Goal: Task Accomplishment & Management: Complete application form

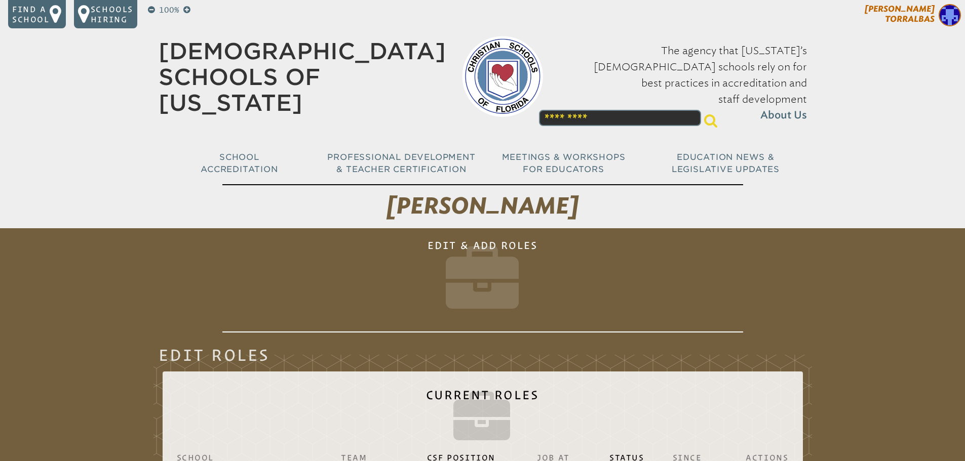
click at [950, 13] on img at bounding box center [950, 15] width 22 height 22
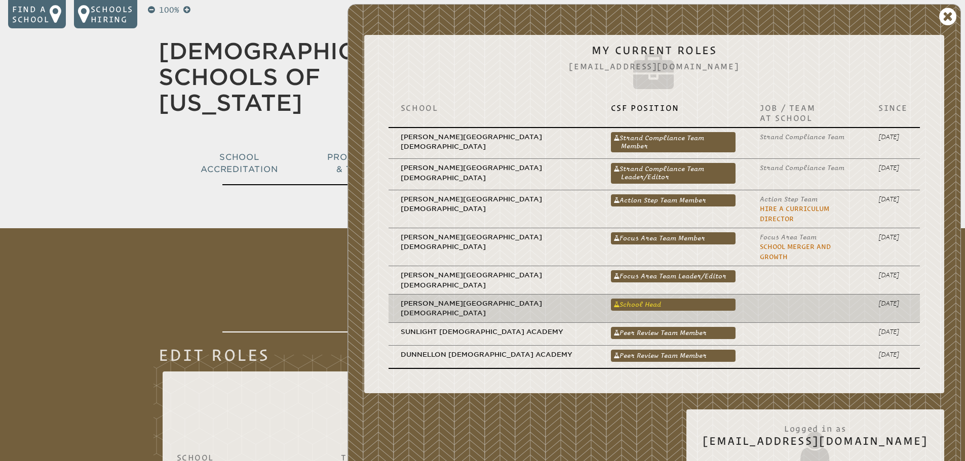
click at [611, 299] on link "School Head" at bounding box center [673, 305] width 125 height 12
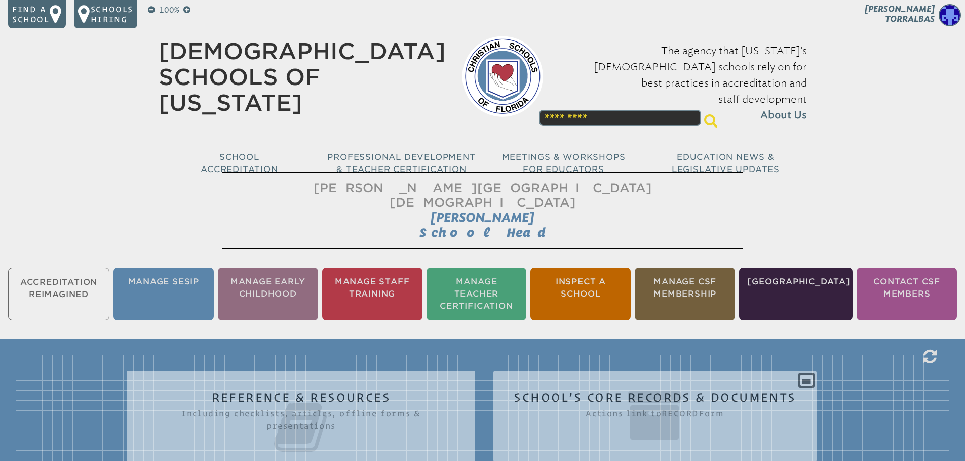
click at [691, 269] on li "Manage CSF Membership" at bounding box center [685, 294] width 100 height 53
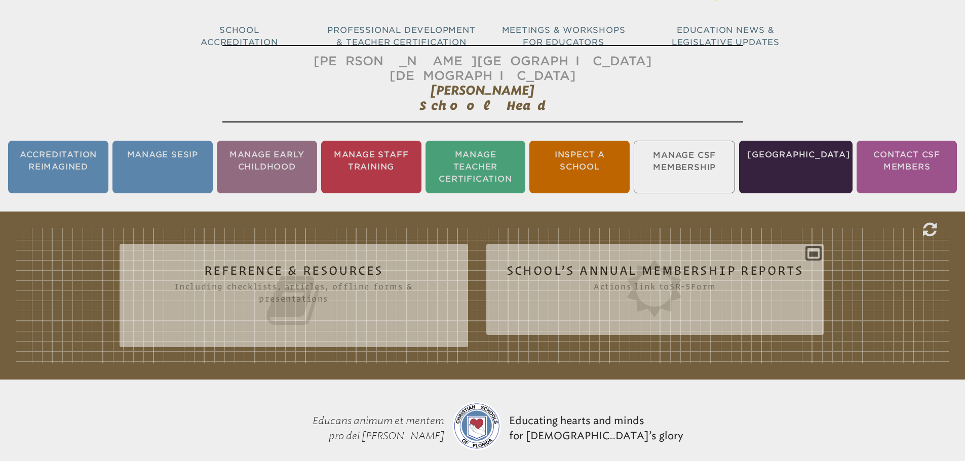
scroll to position [168, 0]
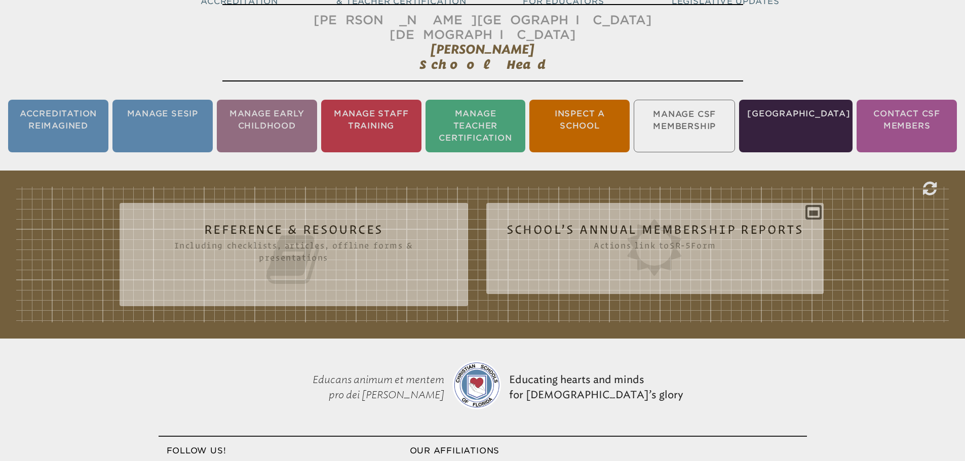
click at [695, 112] on ul "Accreditation Reimagined Manage SESIP Manage Early Childhood Manage Staff Train…" at bounding box center [482, 126] width 965 height 57
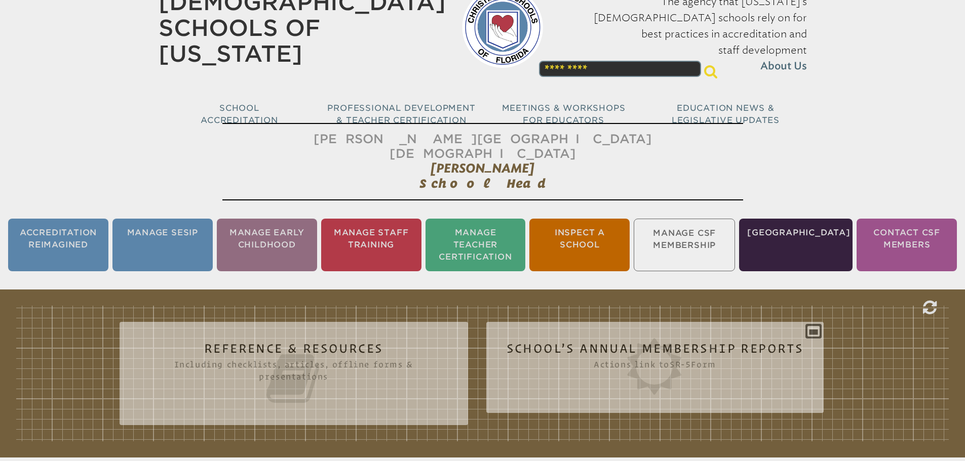
scroll to position [0, 0]
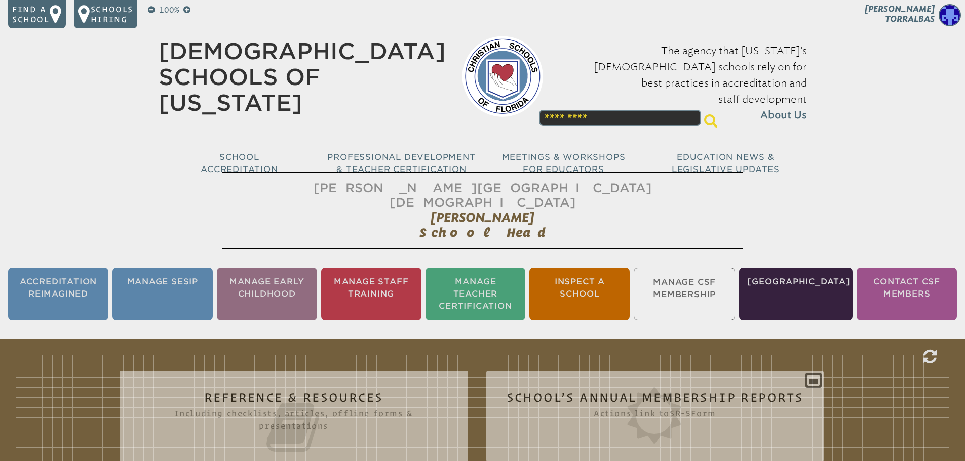
click at [680, 266] on ul "Accreditation Reimagined Manage SESIP Manage Early Childhood Manage Staff Train…" at bounding box center [482, 294] width 965 height 57
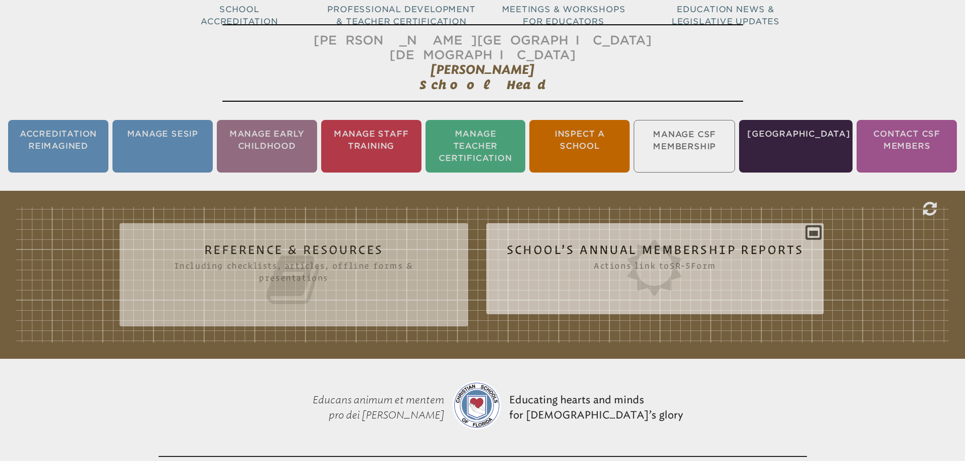
scroll to position [152, 0]
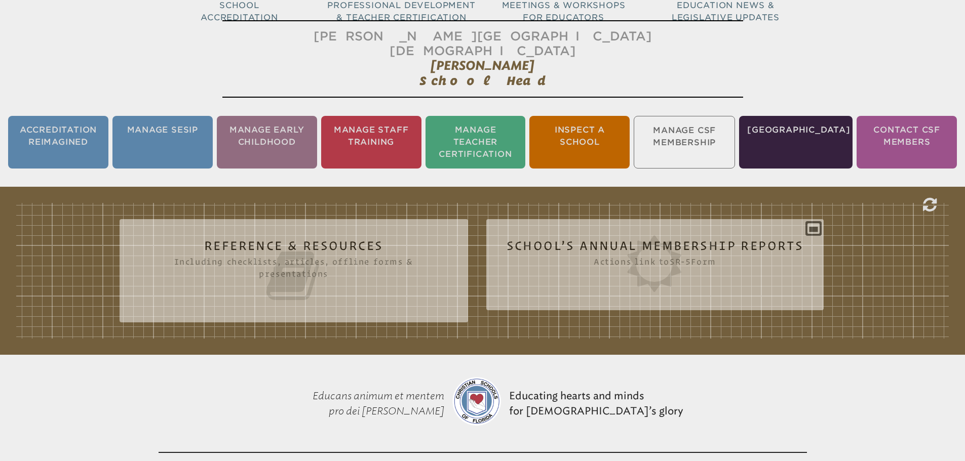
click at [691, 118] on ul "Accreditation Reimagined Manage SESIP Manage Early Childhood Manage Staff Train…" at bounding box center [482, 142] width 965 height 57
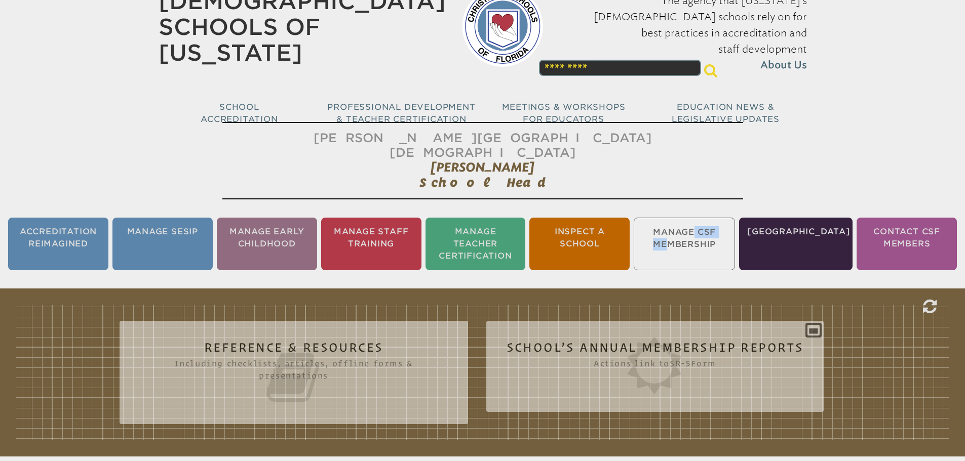
scroll to position [0, 0]
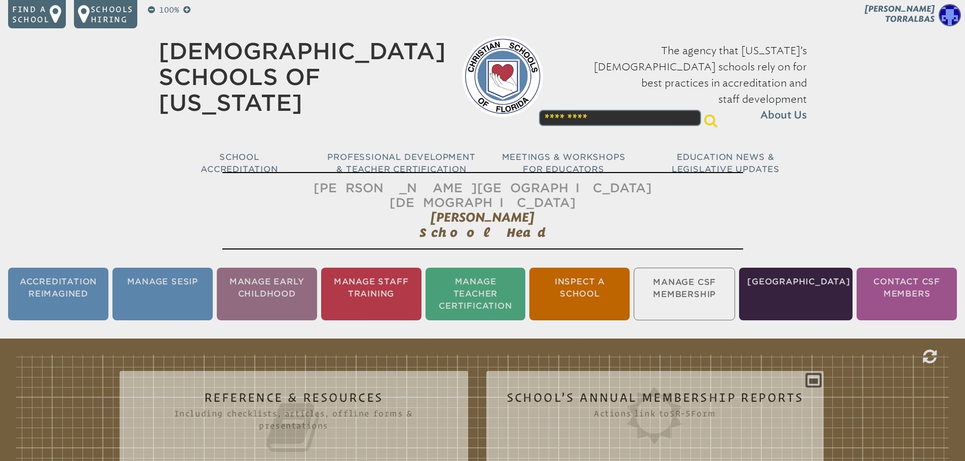
click at [908, 130] on div "100% Find a school Schools Hiring Teresa Torralbas Teresa Torralbas My Current …" at bounding box center [482, 96] width 965 height 192
click at [706, 268] on ul "Accreditation Reimagined Manage SESIP Manage Early Childhood Manage Staff Train…" at bounding box center [482, 294] width 965 height 57
click at [686, 266] on ul "Accreditation Reimagined Manage SESIP Manage Early Childhood Manage Staff Train…" at bounding box center [482, 294] width 965 height 57
click at [685, 266] on ul "Accreditation Reimagined Manage SESIP Manage Early Childhood Manage Staff Train…" at bounding box center [482, 294] width 965 height 57
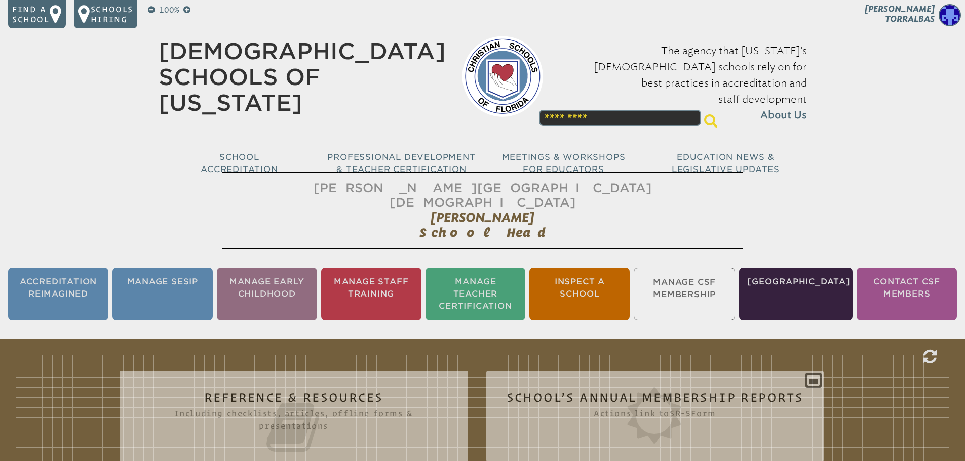
click at [693, 268] on ul "Accreditation Reimagined Manage SESIP Manage Early Childhood Manage Staff Train…" at bounding box center [482, 294] width 965 height 57
drag, startPoint x: 712, startPoint y: 291, endPoint x: 712, endPoint y: 286, distance: 5.6
click at [712, 289] on ul "Accreditation Reimagined Manage SESIP Manage Early Childhood Manage Staff Train…" at bounding box center [482, 294] width 965 height 57
click at [712, 282] on ul "Accreditation Reimagined Manage SESIP Manage Early Childhood Manage Staff Train…" at bounding box center [482, 294] width 965 height 57
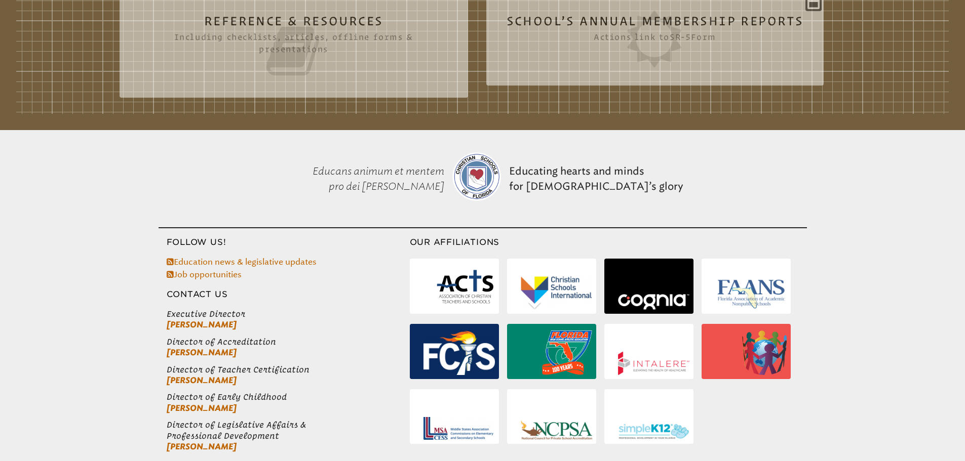
scroll to position [101, 0]
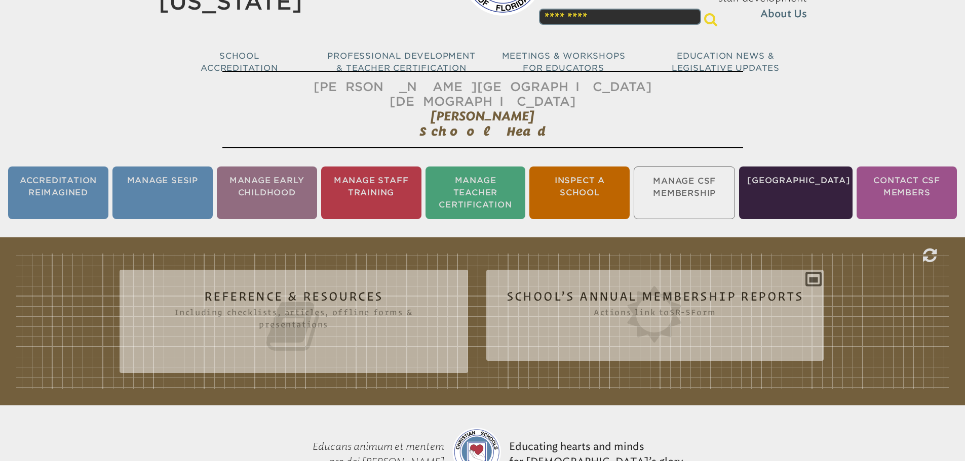
click at [681, 190] on ul "Accreditation Reimagined Manage SESIP Manage Early Childhood Manage Staff Train…" at bounding box center [482, 193] width 965 height 57
click at [827, 174] on li "[GEOGRAPHIC_DATA]" at bounding box center [795, 193] width 113 height 53
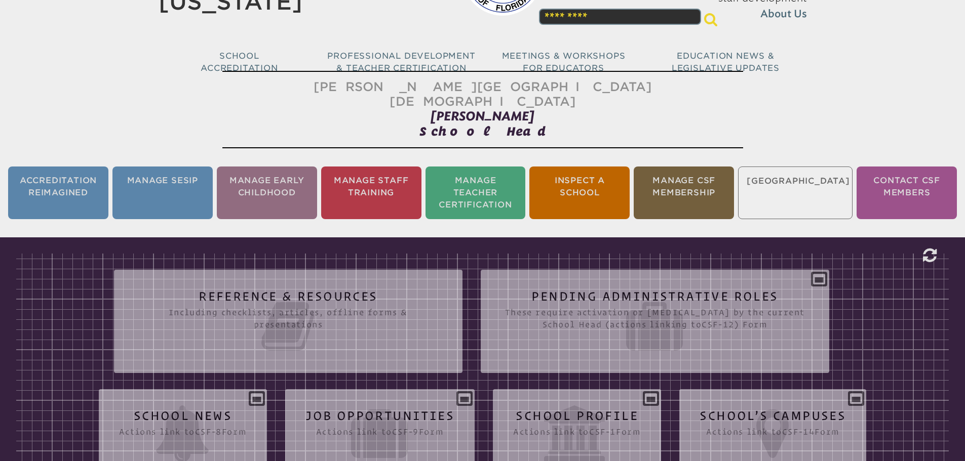
scroll to position [168, 0]
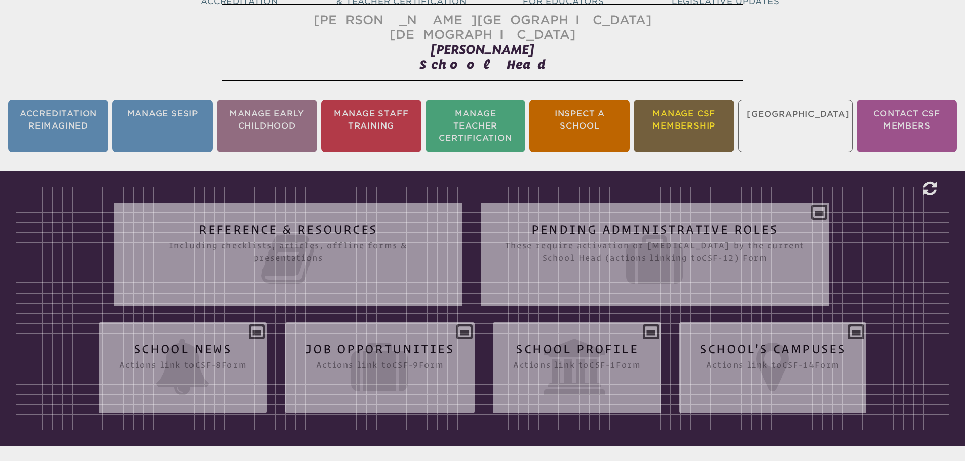
click at [688, 122] on li "Manage CSF Membership" at bounding box center [684, 126] width 100 height 53
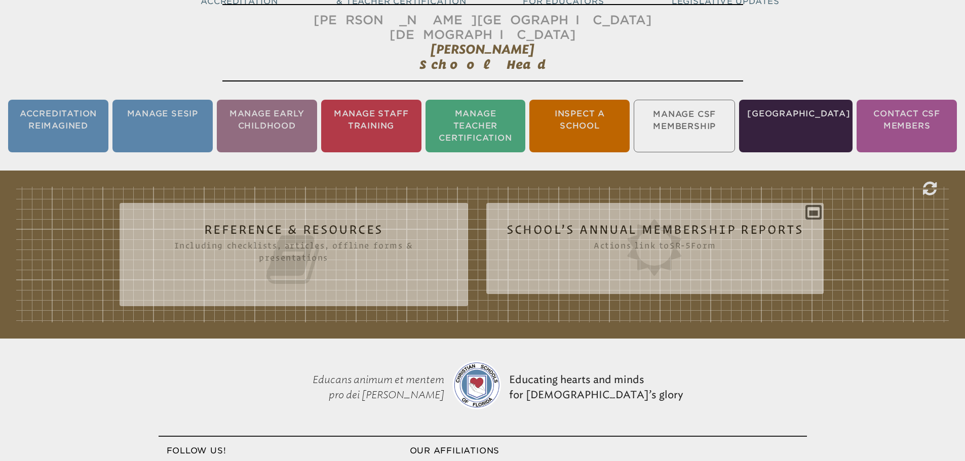
click at [684, 121] on ul "Accreditation Reimagined Manage SESIP Manage Early Childhood Manage Staff Train…" at bounding box center [482, 126] width 965 height 57
click at [685, 98] on ul "Accreditation Reimagined Manage SESIP Manage Early Childhood Manage Staff Train…" at bounding box center [482, 126] width 965 height 57
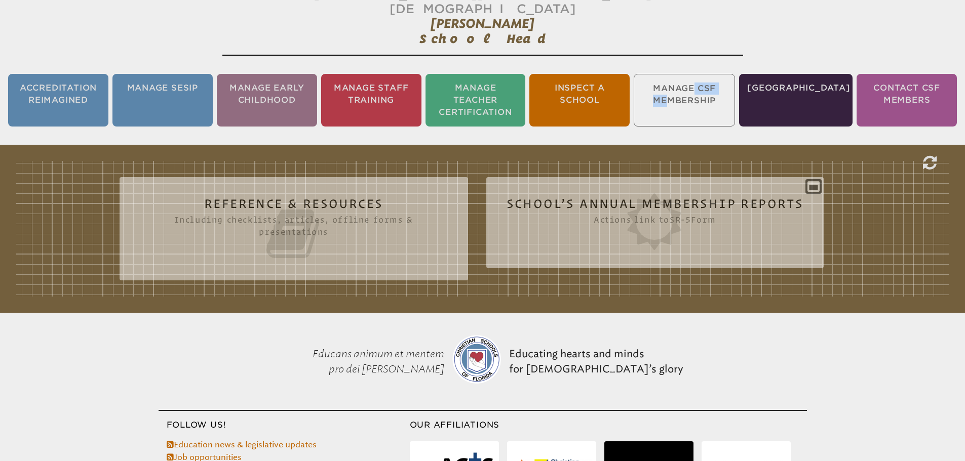
scroll to position [203, 0]
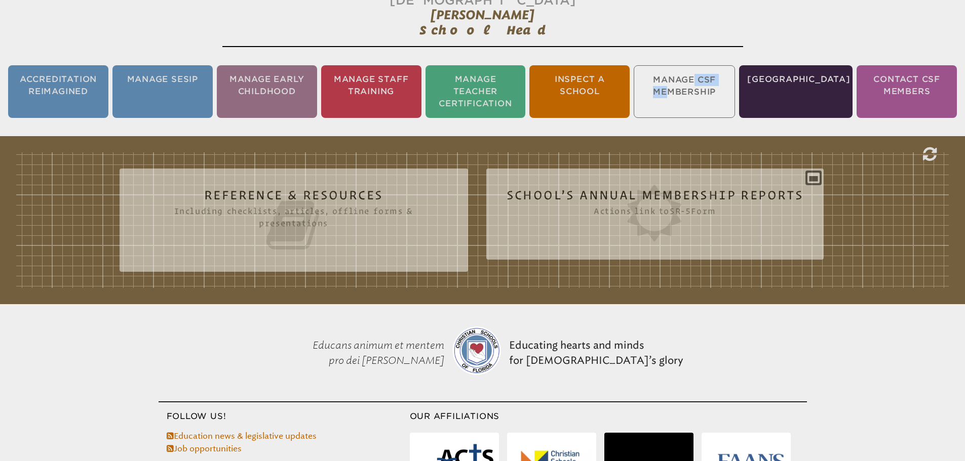
click at [687, 68] on ul "Accreditation Reimagined Manage SESIP Manage Early Childhood Manage Staff Train…" at bounding box center [482, 91] width 965 height 57
click at [691, 81] on ul "Accreditation Reimagined Manage SESIP Manage Early Childhood Manage Staff Train…" at bounding box center [482, 91] width 965 height 57
click at [705, 63] on ul "Accreditation Reimagined Manage SESIP Manage Early Childhood Manage Staff Train…" at bounding box center [482, 91] width 965 height 57
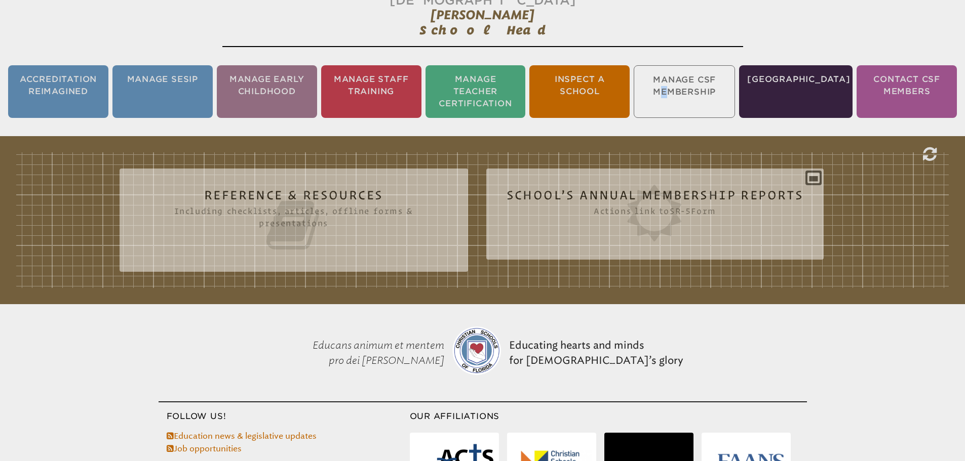
click at [705, 63] on ul "Accreditation Reimagined Manage SESIP Manage Early Childhood Manage Staff Train…" at bounding box center [482, 91] width 965 height 57
click at [687, 90] on ul "Accreditation Reimagined Manage SESIP Manage Early Childhood Manage Staff Train…" at bounding box center [482, 91] width 965 height 57
click at [687, 89] on ul "Accreditation Reimagined Manage SESIP Manage Early Childhood Manage Staff Train…" at bounding box center [482, 91] width 965 height 57
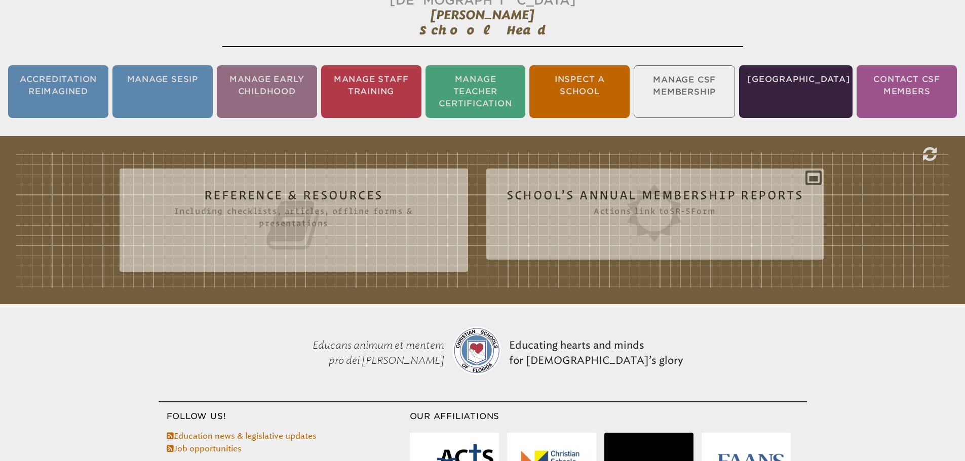
click at [687, 73] on ul "Accreditation Reimagined Manage SESIP Manage Early Childhood Manage Staff Train…" at bounding box center [482, 91] width 965 height 57
click at [691, 93] on ul "Accreditation Reimagined Manage SESIP Manage Early Childhood Manage Staff Train…" at bounding box center [482, 91] width 965 height 57
click at [584, 79] on li "Inspect a School" at bounding box center [579, 91] width 100 height 53
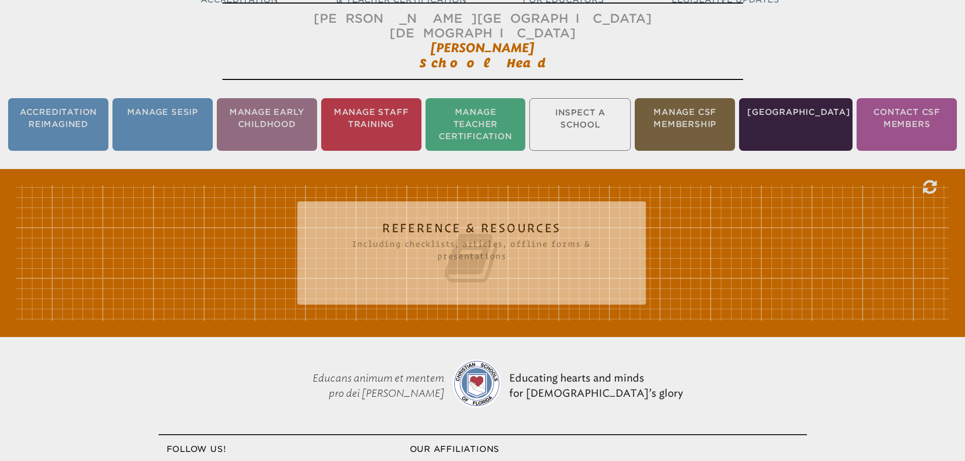
scroll to position [168, 0]
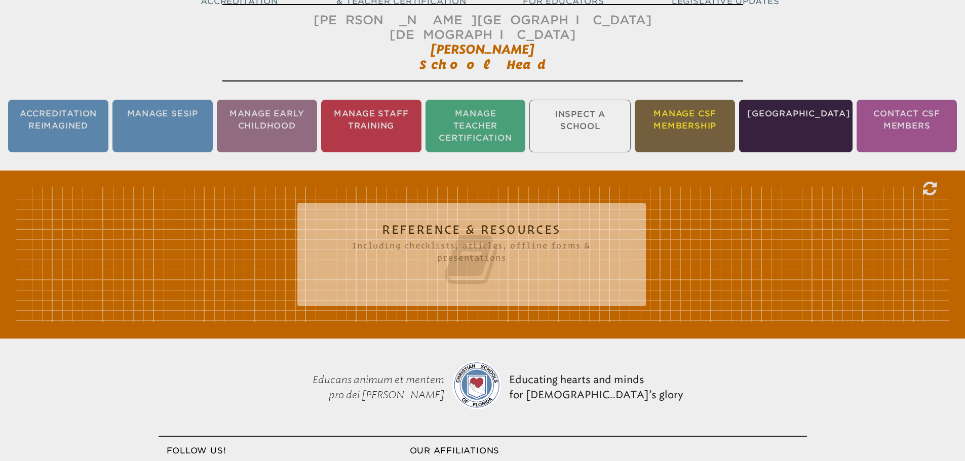
click at [693, 106] on li "Manage CSF Membership" at bounding box center [685, 126] width 100 height 53
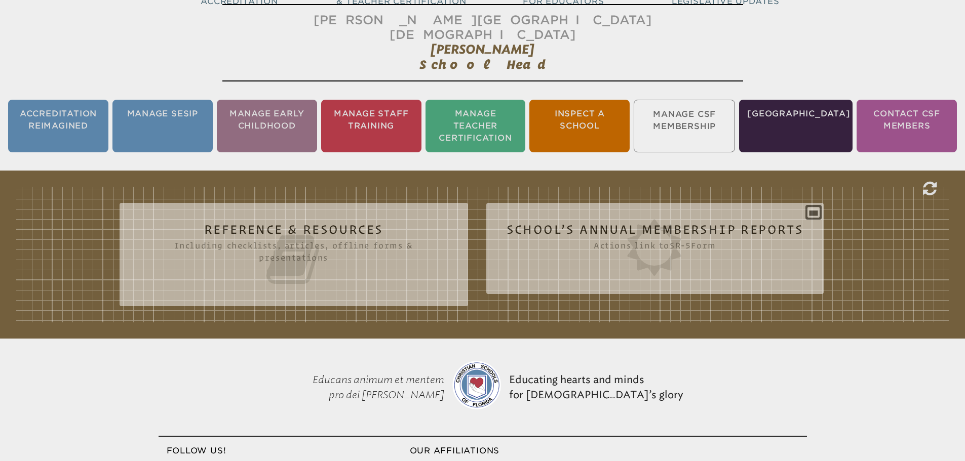
click at [693, 106] on ul "Accreditation Reimagined Manage SESIP Manage Early Childhood Manage Staff Train…" at bounding box center [482, 126] width 965 height 57
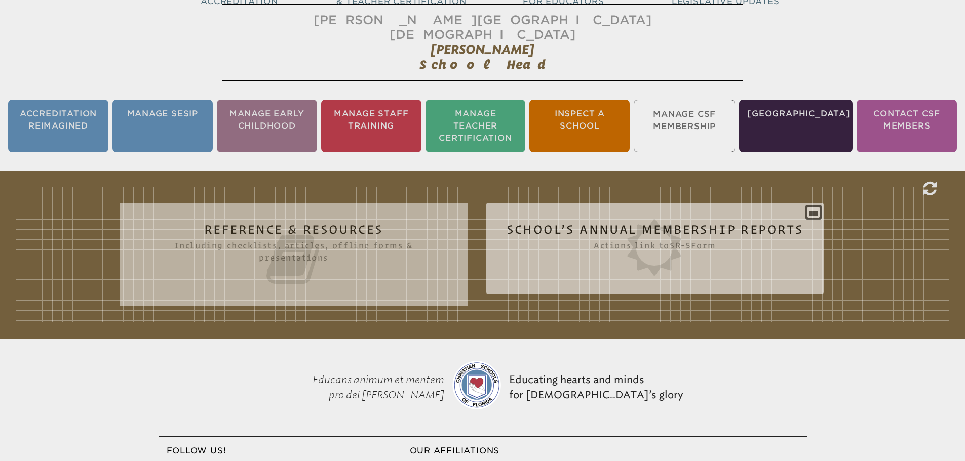
click at [600, 230] on icon at bounding box center [655, 247] width 297 height 57
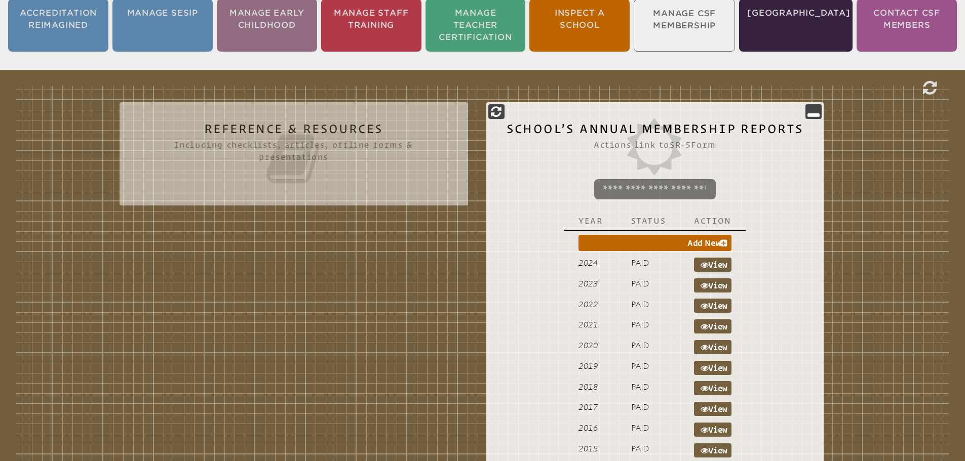
scroll to position [269, 0]
click at [712, 235] on link "Add New" at bounding box center [654, 243] width 153 height 16
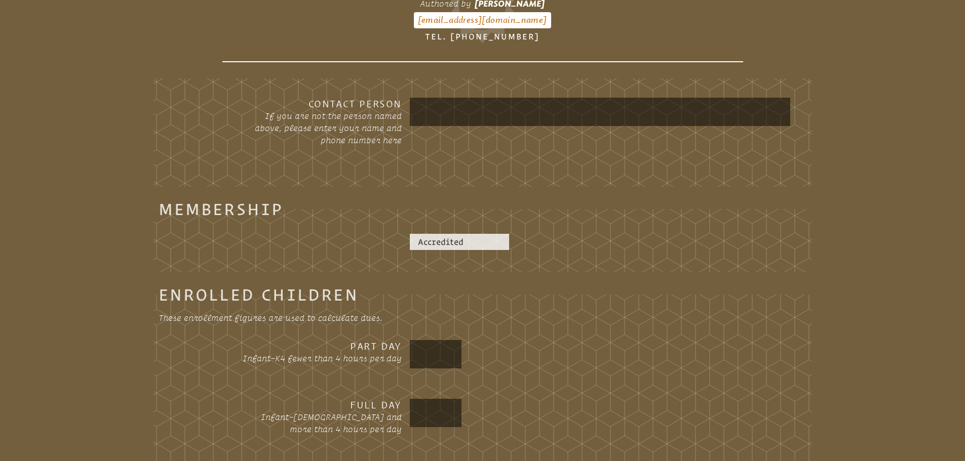
scroll to position [421, 0]
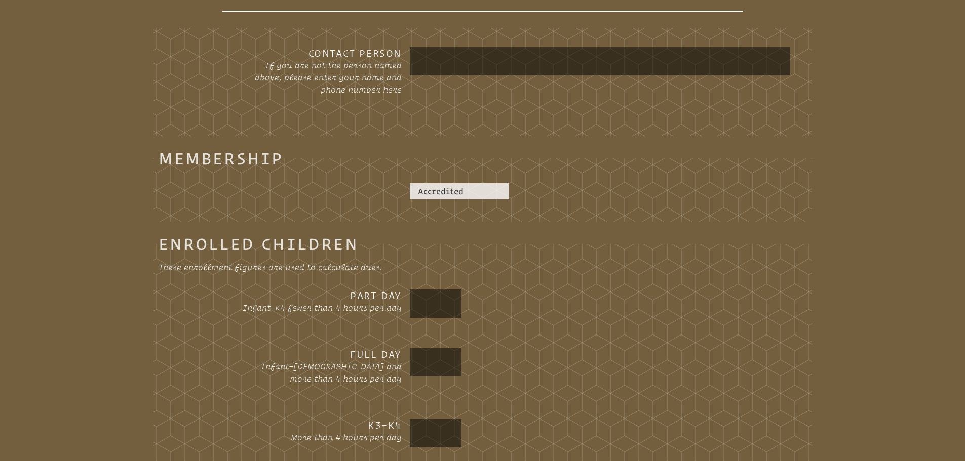
click at [446, 49] on input "text" at bounding box center [600, 61] width 376 height 24
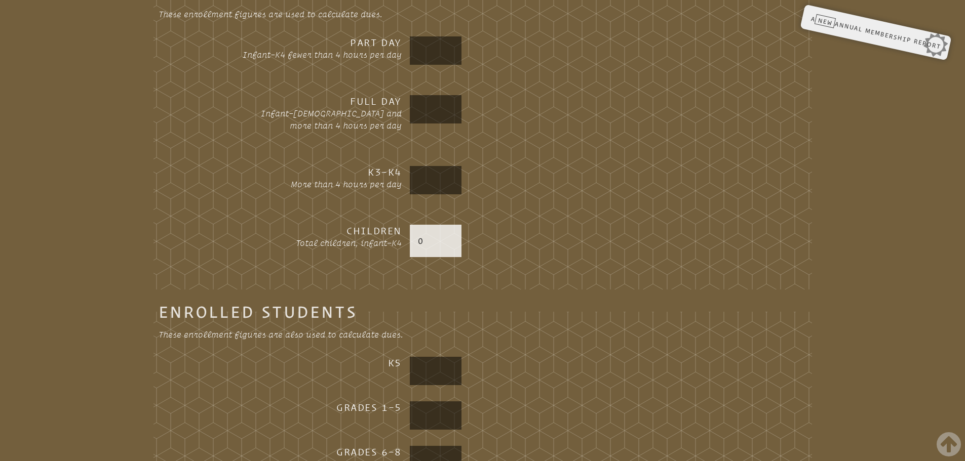
scroll to position [624, 0]
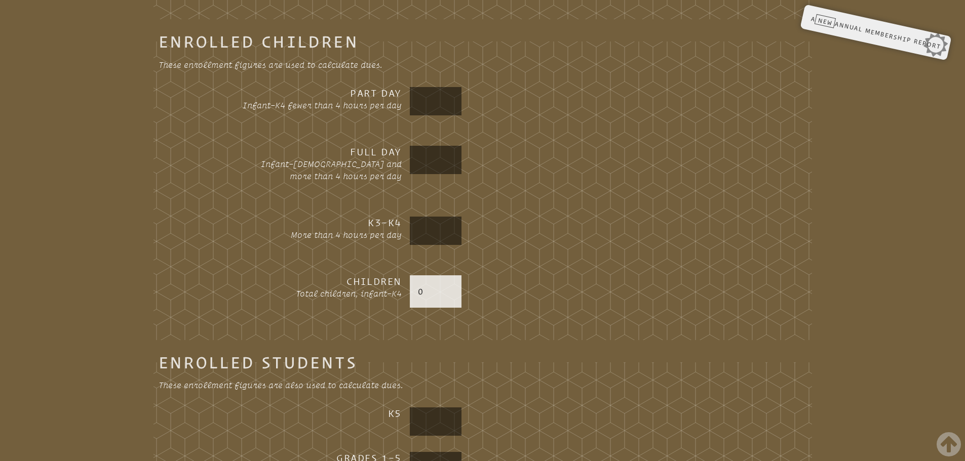
type input "**********"
click at [428, 150] on input "text" at bounding box center [436, 160] width 48 height 24
type input "**"
click at [435, 219] on input "text" at bounding box center [436, 231] width 48 height 24
type input "***"
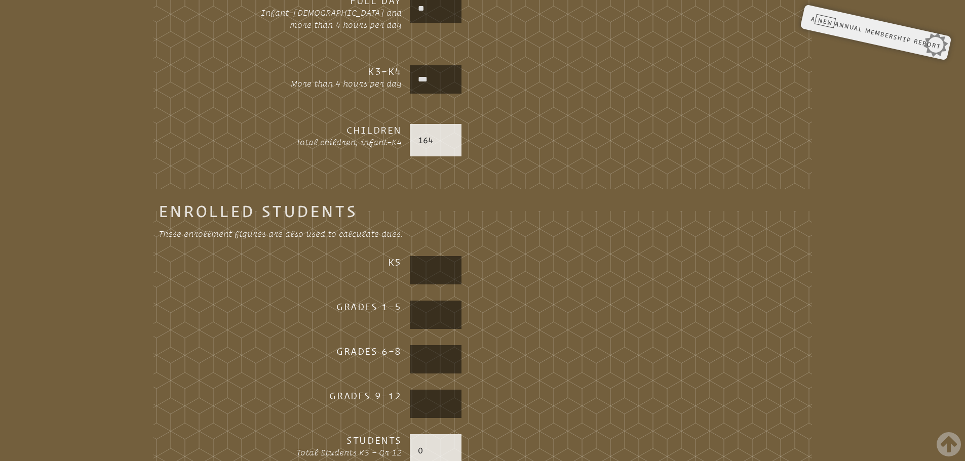
scroll to position [776, 0]
click at [432, 258] on input "text" at bounding box center [436, 270] width 48 height 24
type input "**"
click at [439, 302] on input "text" at bounding box center [436, 314] width 48 height 24
type input "***"
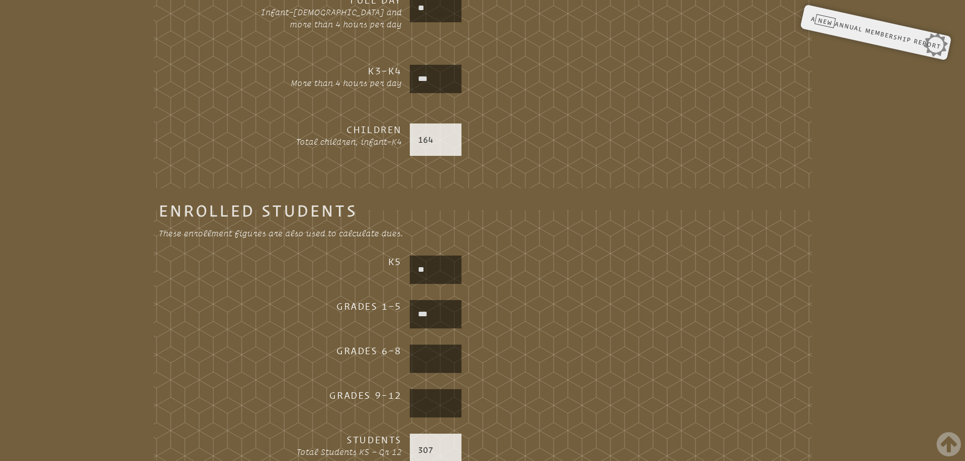
click at [431, 347] on input "text" at bounding box center [436, 359] width 48 height 24
type input "*"
click at [424, 392] on input "text" at bounding box center [436, 404] width 48 height 24
type input "*"
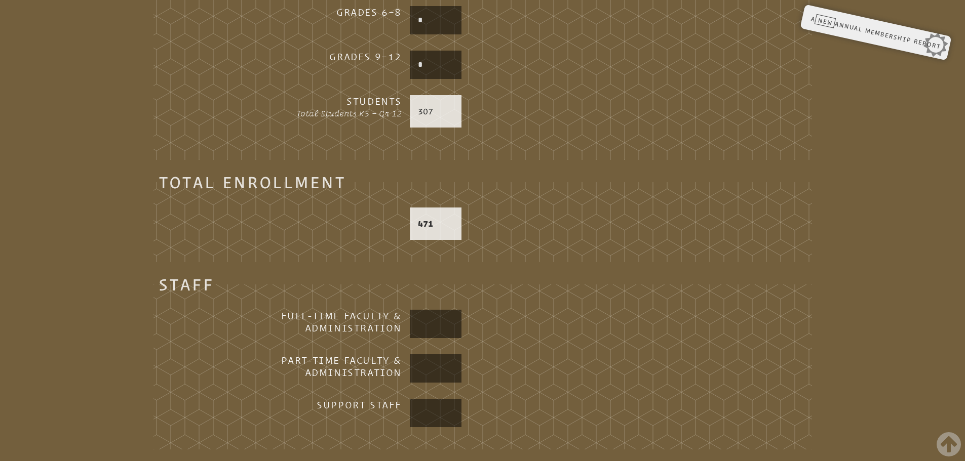
scroll to position [1181, 0]
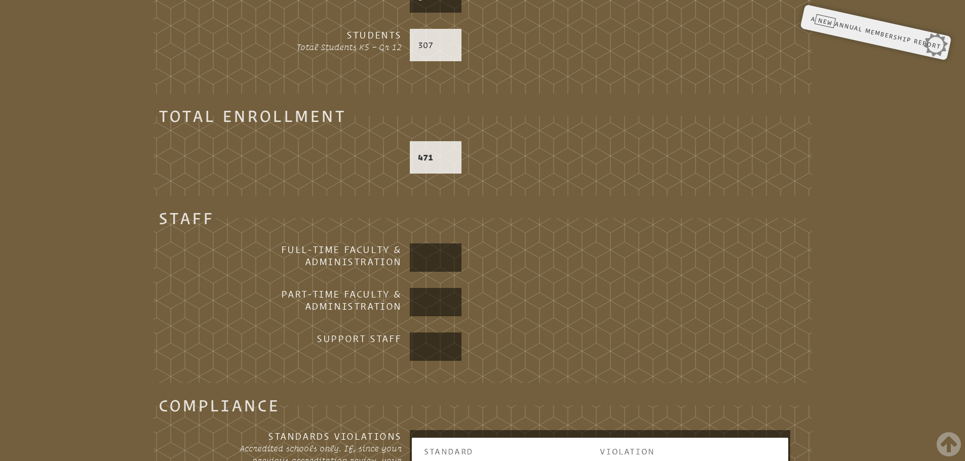
click at [431, 246] on input "text" at bounding box center [436, 258] width 48 height 24
type input "**"
click at [430, 290] on input "text" at bounding box center [436, 302] width 48 height 24
type input "*"
click at [437, 335] on input "text" at bounding box center [436, 347] width 48 height 24
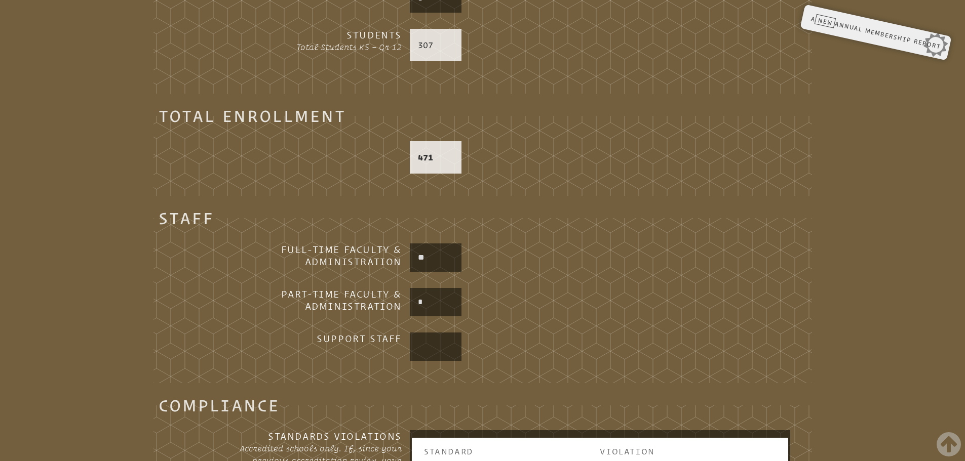
type input "**"
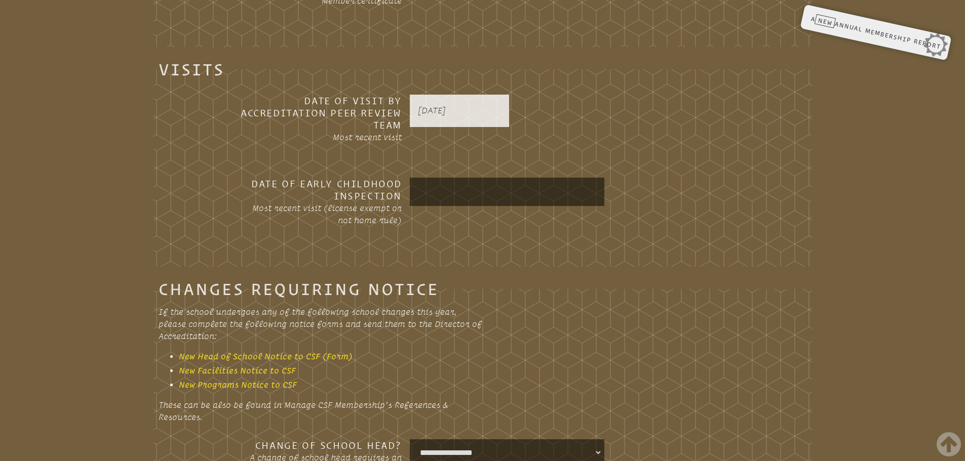
scroll to position [1890, 0]
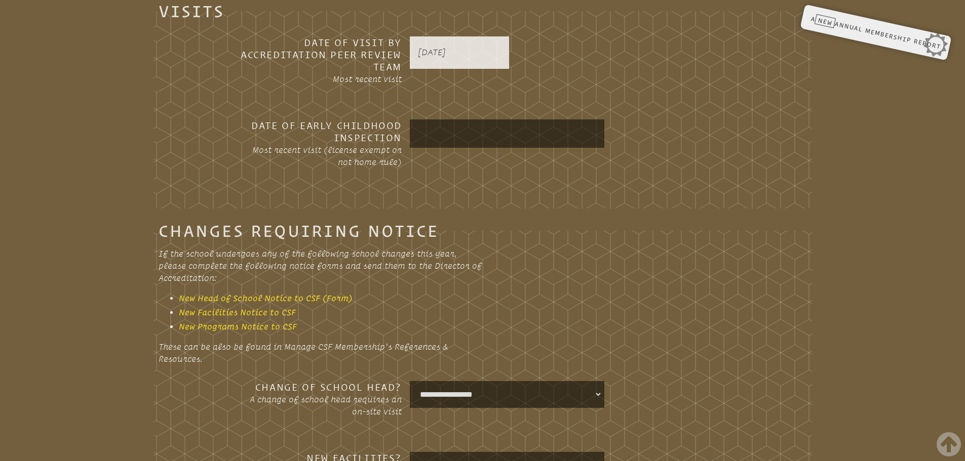
click at [476, 122] on input "text" at bounding box center [507, 134] width 190 height 24
type input "**********"
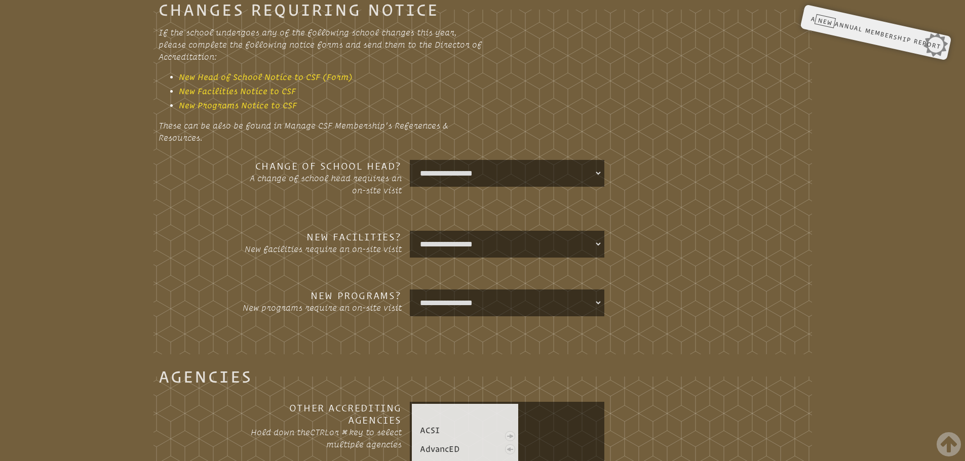
scroll to position [2144, 0]
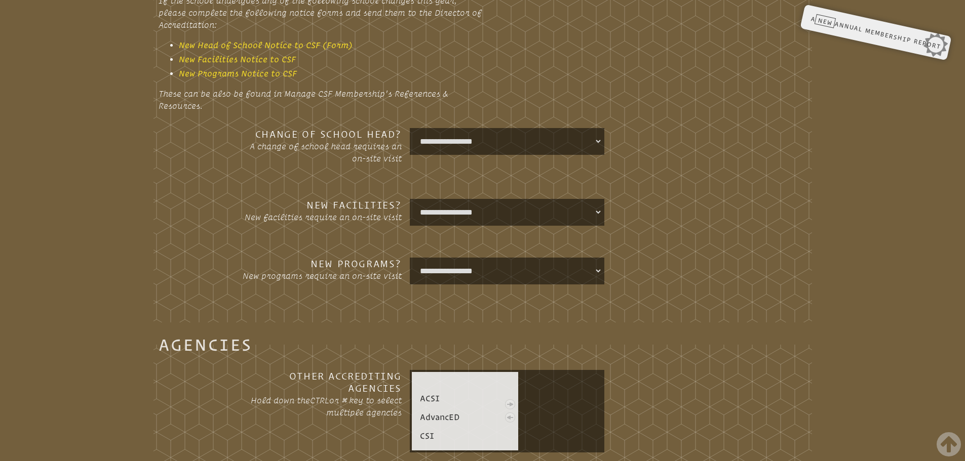
click at [558, 201] on select "**********" at bounding box center [507, 212] width 190 height 23
select select "**********"
click at [412, 201] on select "**********" at bounding box center [507, 212] width 190 height 23
click at [715, 264] on div "**********" at bounding box center [600, 271] width 380 height 27
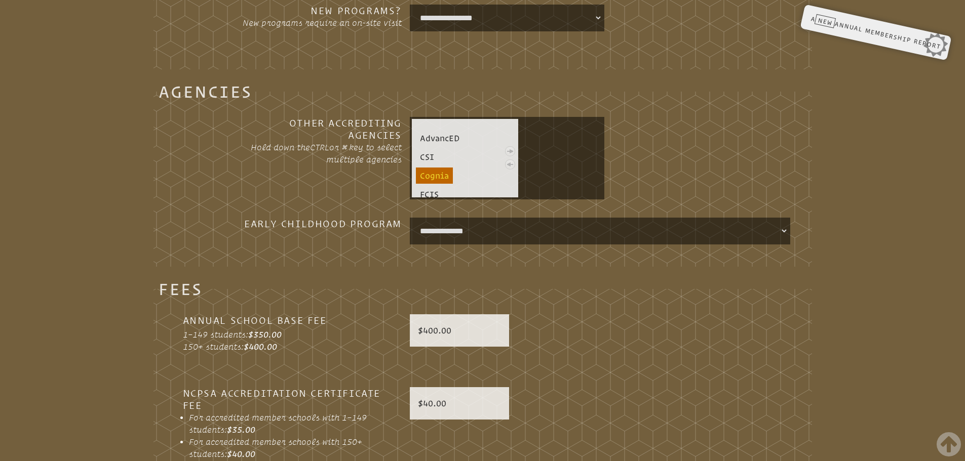
scroll to position [50, 0]
click at [433, 162] on link "• FCIS" at bounding box center [429, 170] width 27 height 16
click at [436, 162] on link "• FCIS" at bounding box center [429, 170] width 27 height 16
click at [430, 162] on link "• FCIS" at bounding box center [429, 170] width 27 height 16
click at [510, 145] on link at bounding box center [510, 151] width 16 height 13
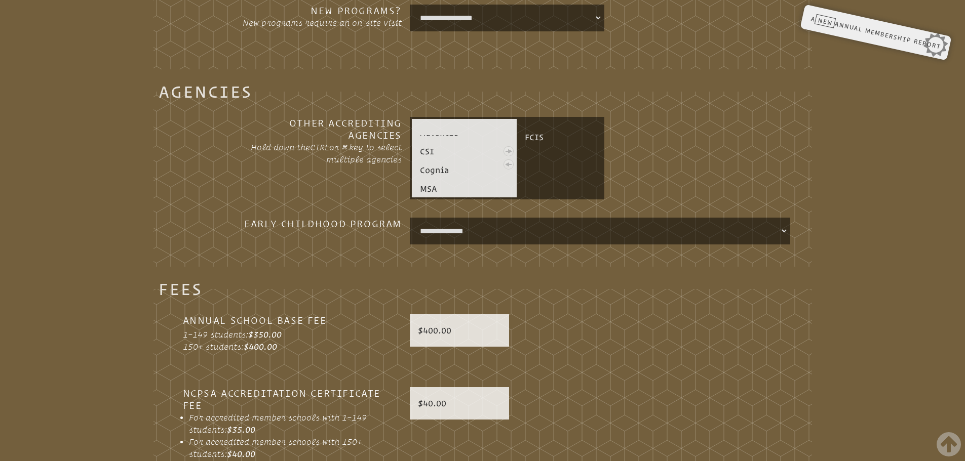
scroll to position [31, 0]
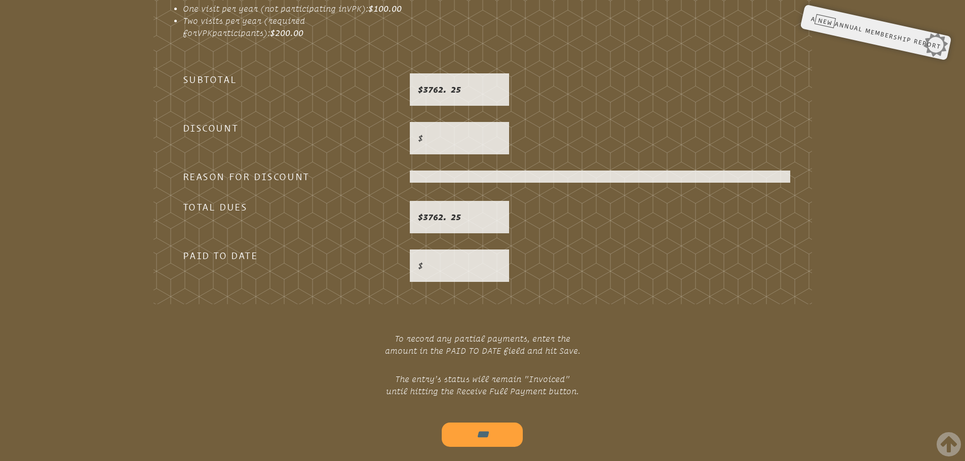
scroll to position [3207, 0]
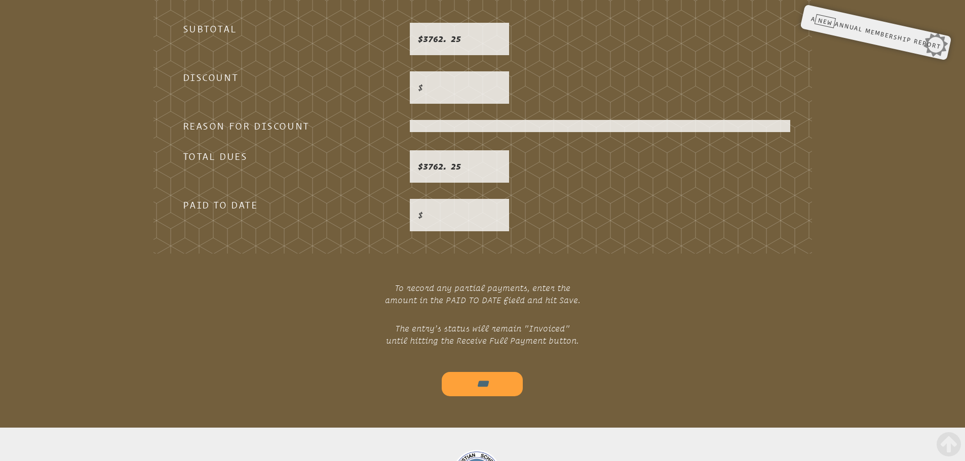
click at [470, 372] on input "***" at bounding box center [482, 384] width 81 height 24
click at [478, 372] on input "***" at bounding box center [482, 384] width 81 height 24
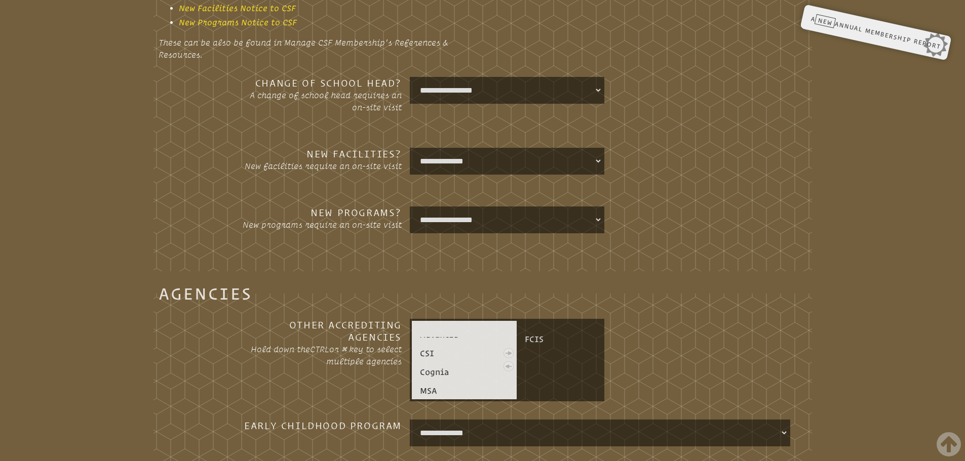
scroll to position [2194, 0]
